Goal: Find specific page/section: Find specific page/section

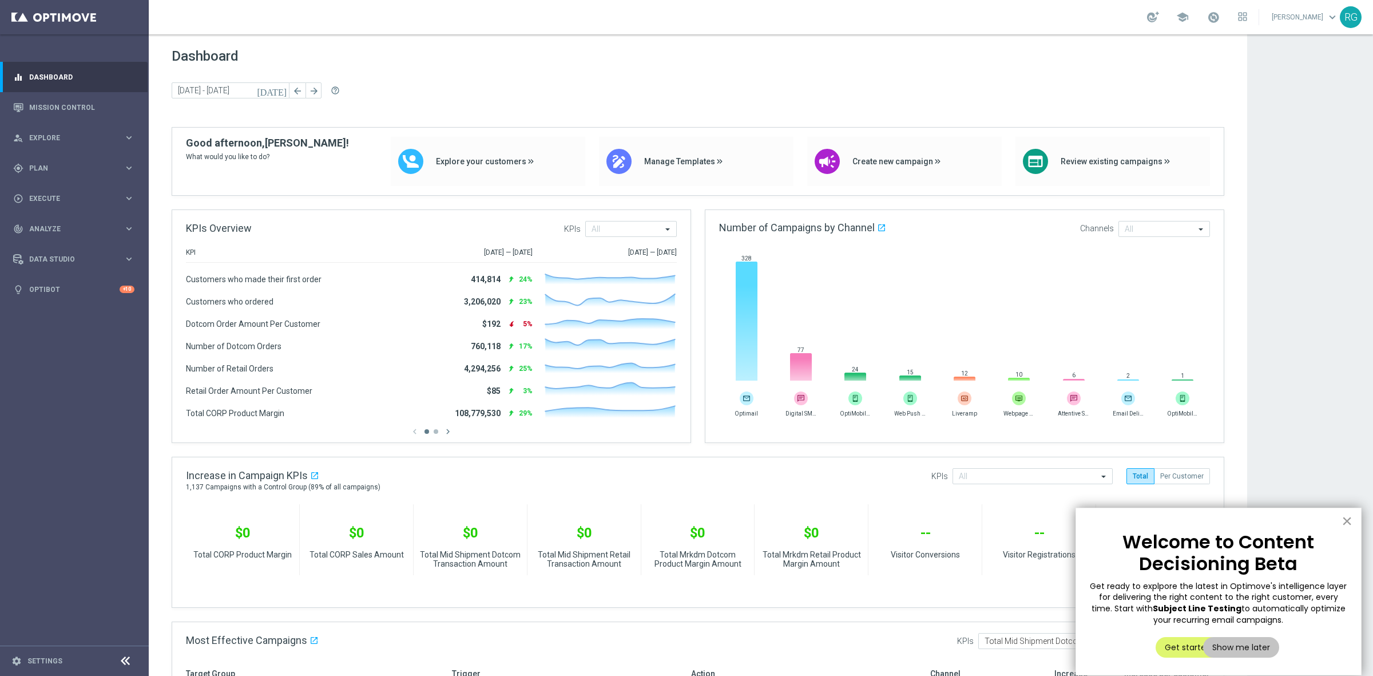
click at [1349, 518] on button "×" at bounding box center [1346, 520] width 11 height 18
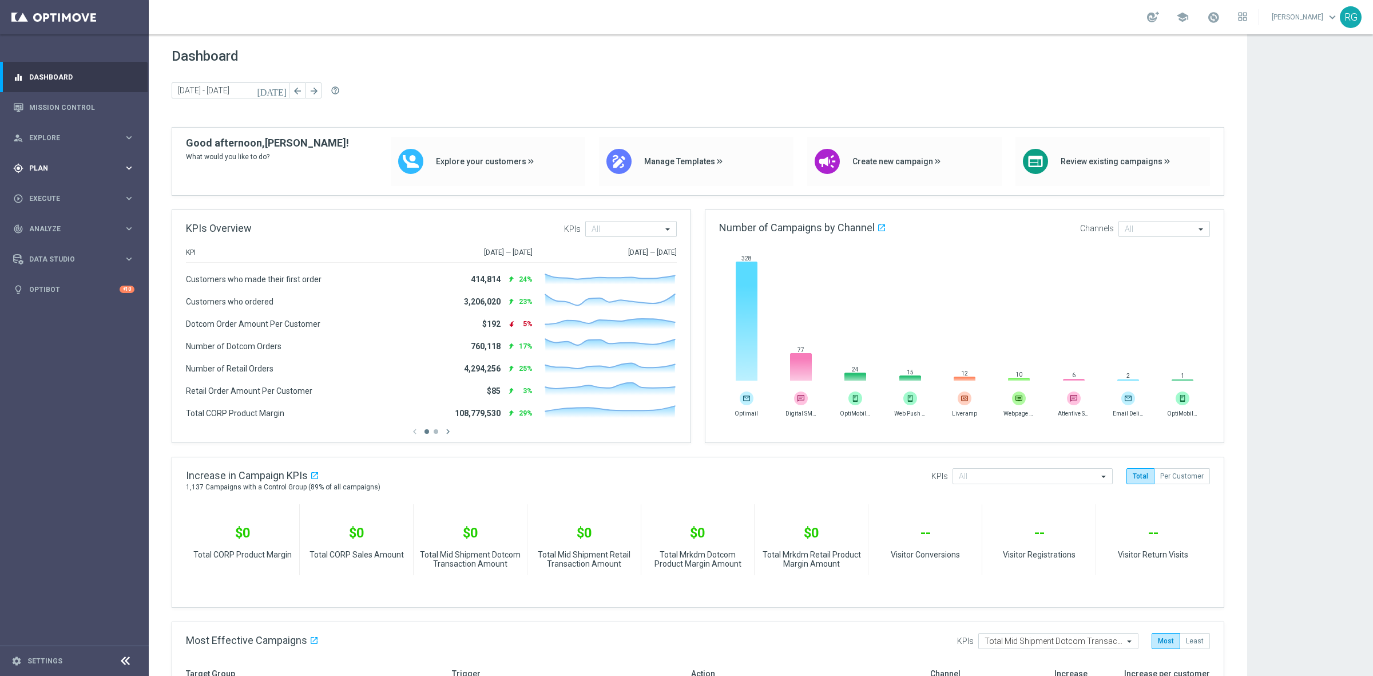
click at [56, 174] on div "gps_fixed Plan keyboard_arrow_right" at bounding box center [74, 168] width 148 height 30
click at [54, 185] on div "Target Groups" at bounding box center [89, 191] width 118 height 17
click at [65, 189] on link "Target Groups" at bounding box center [74, 191] width 89 height 9
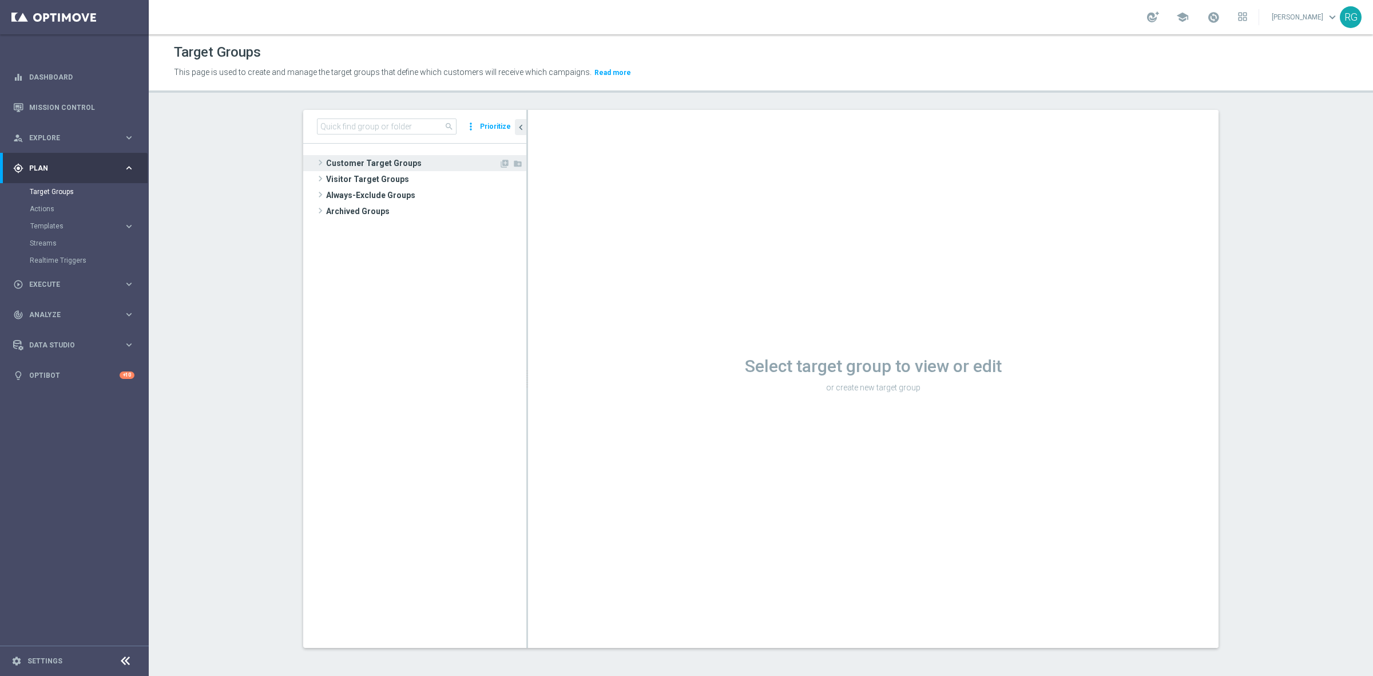
click at [315, 164] on span at bounding box center [320, 163] width 11 height 14
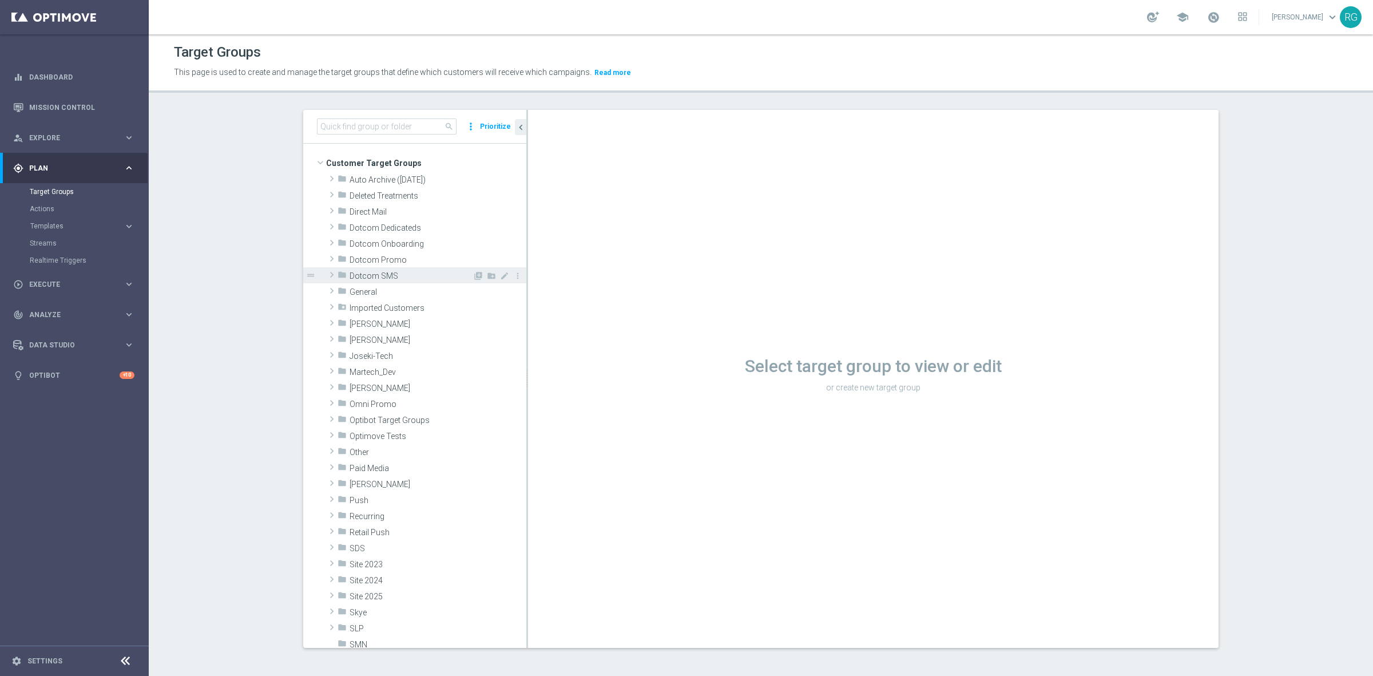
click at [326, 273] on span at bounding box center [331, 275] width 11 height 14
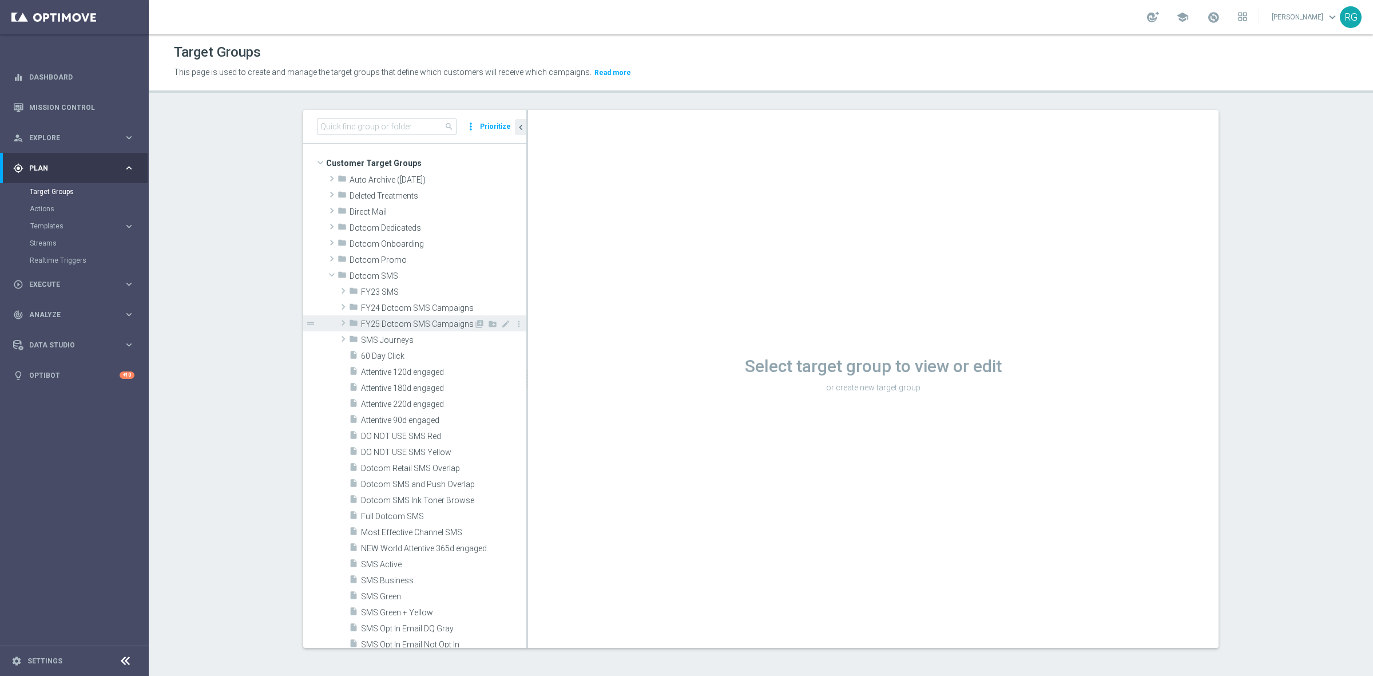
click at [338, 327] on span at bounding box center [342, 323] width 11 height 14
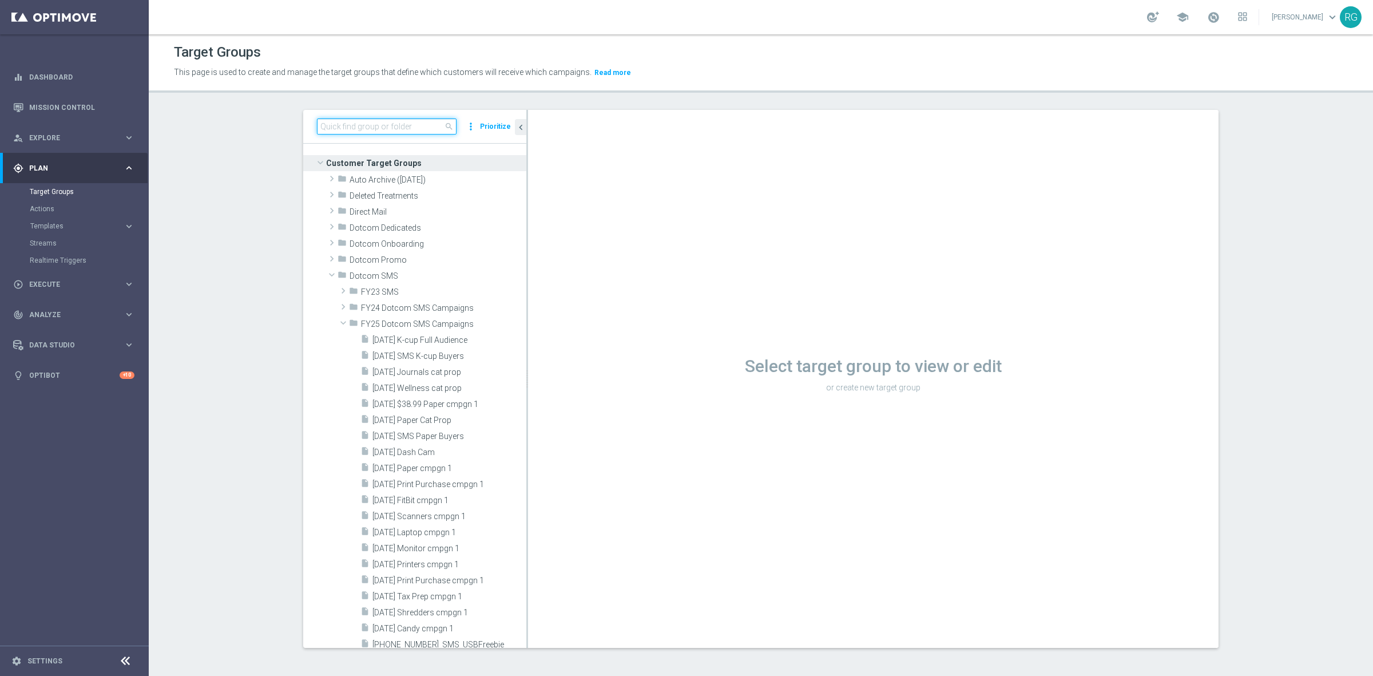
click at [409, 127] on input at bounding box center [387, 126] width 140 height 16
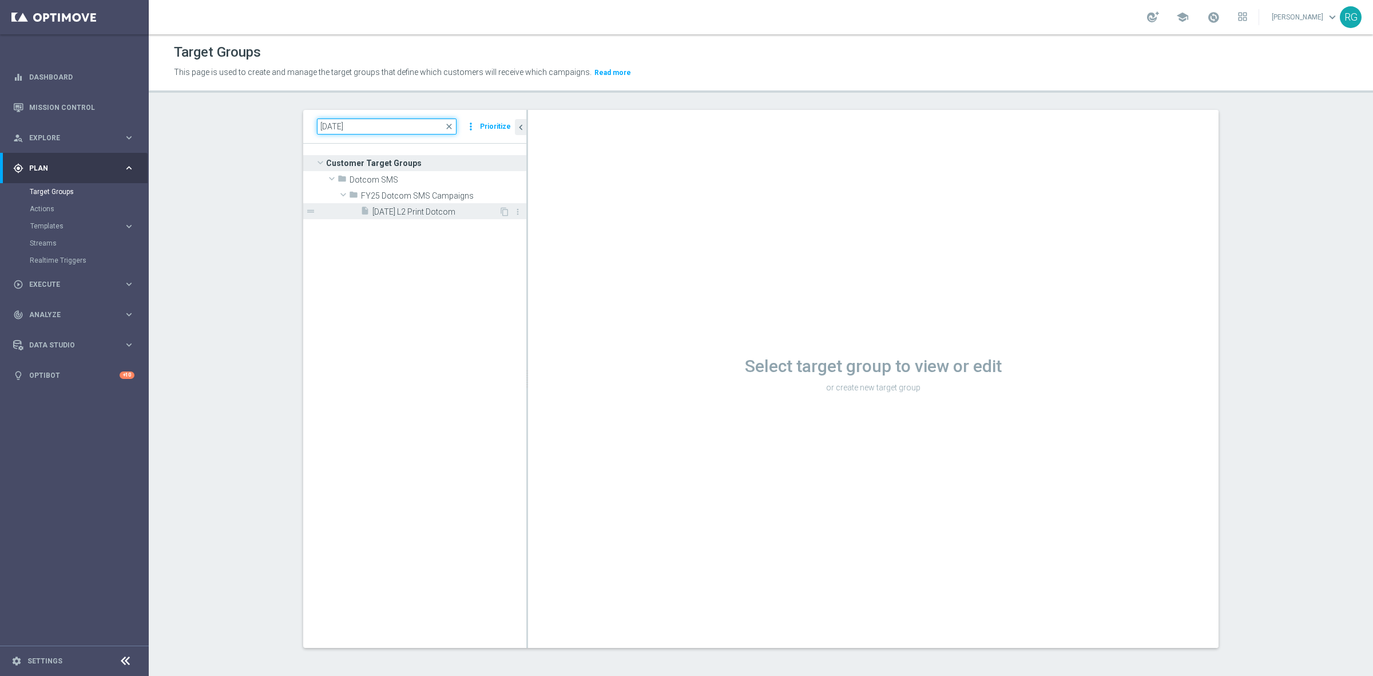
type input "9.25.25"
click at [388, 206] on div "insert_drive_file 9.25.25 L2 Print Dotcom" at bounding box center [429, 211] width 138 height 16
